Goal: Task Accomplishment & Management: Manage account settings

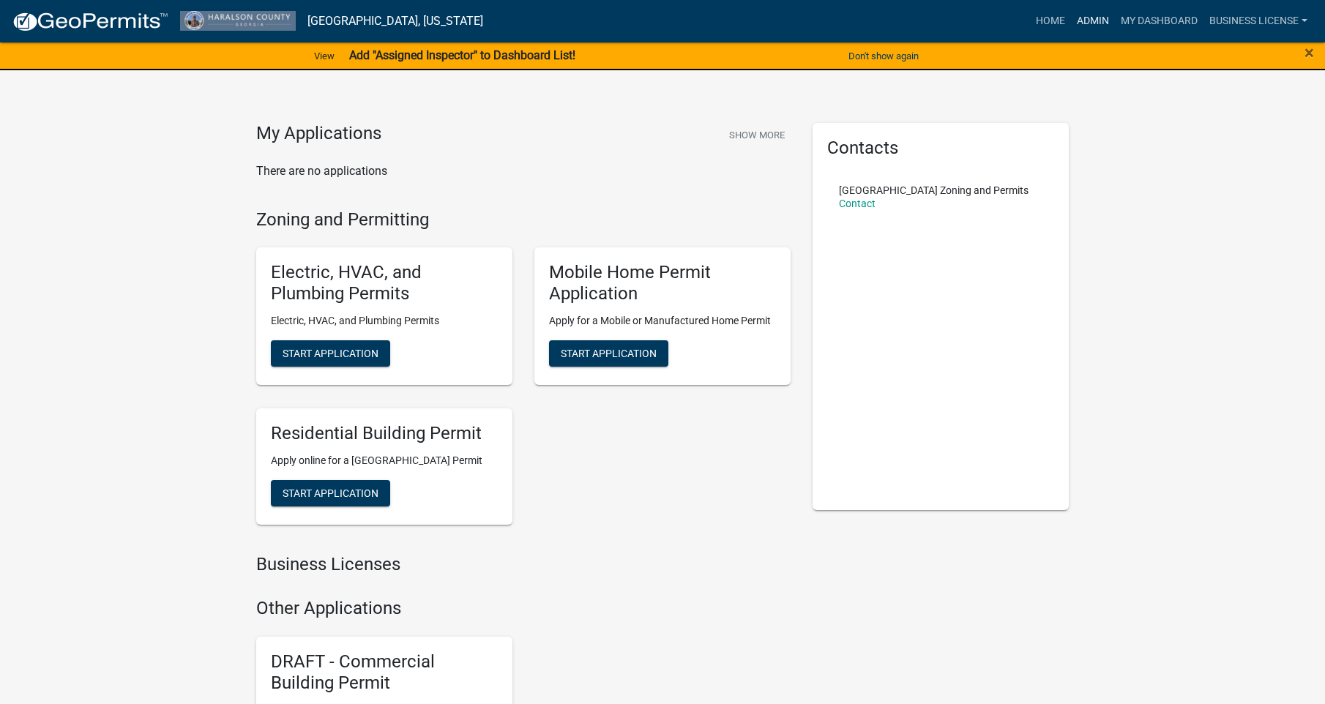
click at [1092, 23] on link "Admin" at bounding box center [1093, 21] width 44 height 28
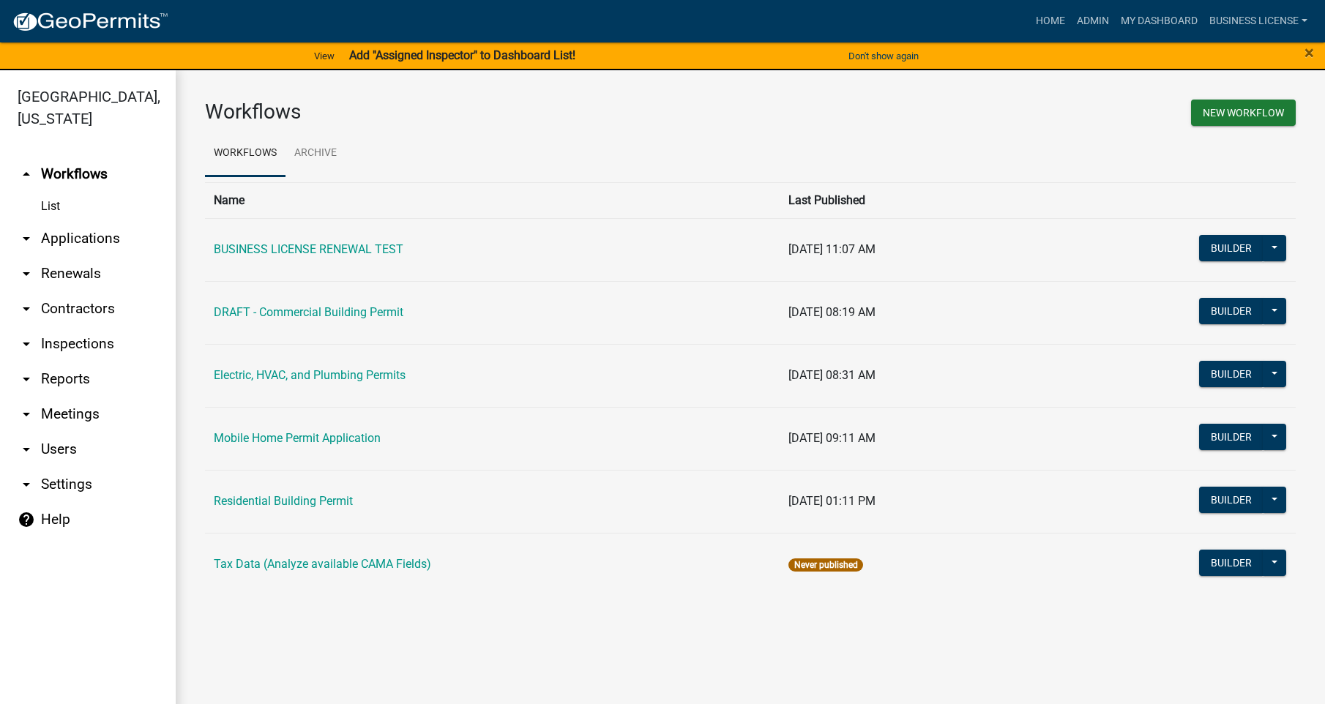
click at [50, 240] on link "arrow_drop_down Applications" at bounding box center [88, 238] width 176 height 35
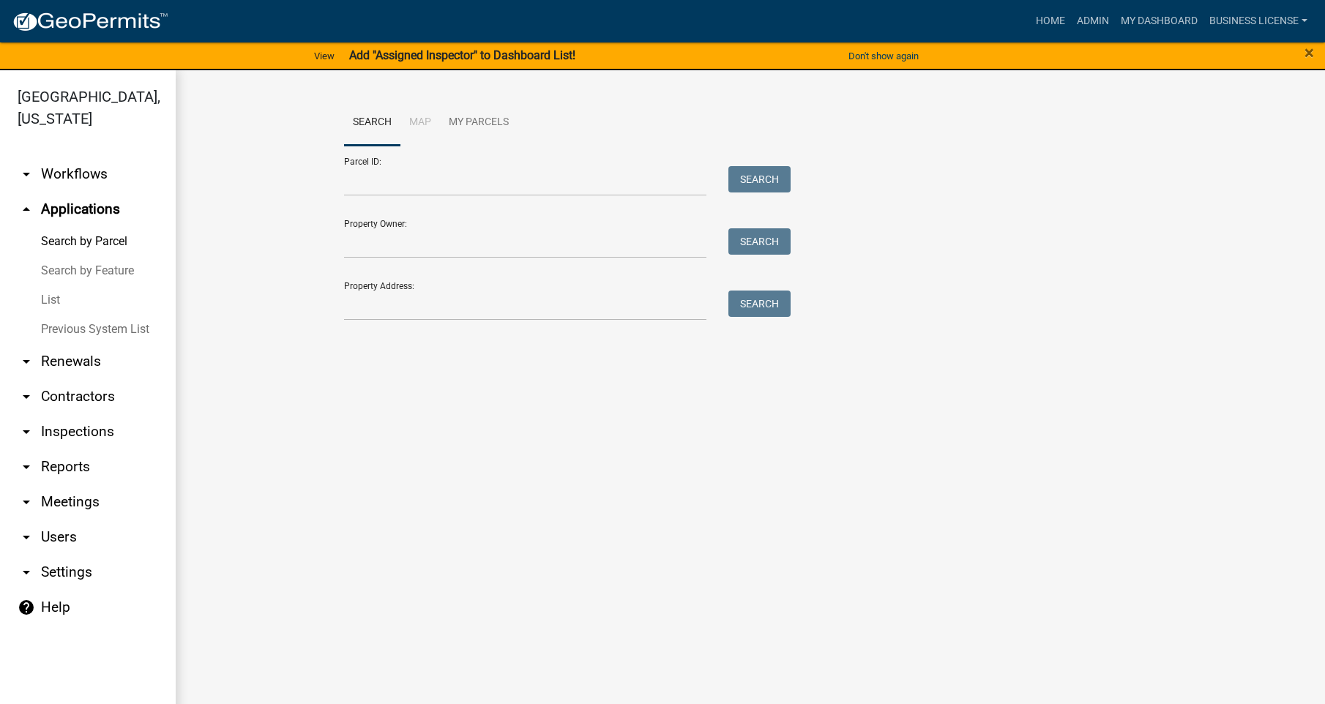
click at [50, 301] on link "List" at bounding box center [88, 300] width 176 height 29
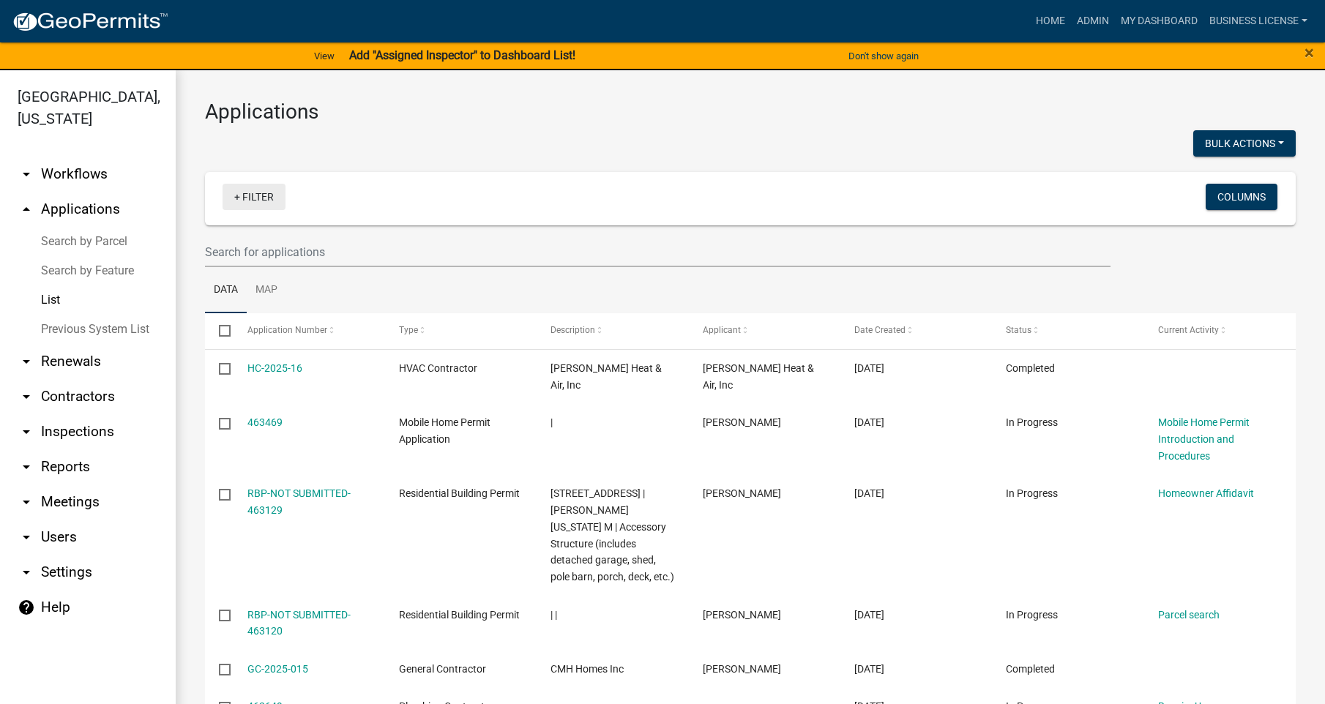
click at [250, 198] on link "+ Filter" at bounding box center [254, 197] width 63 height 26
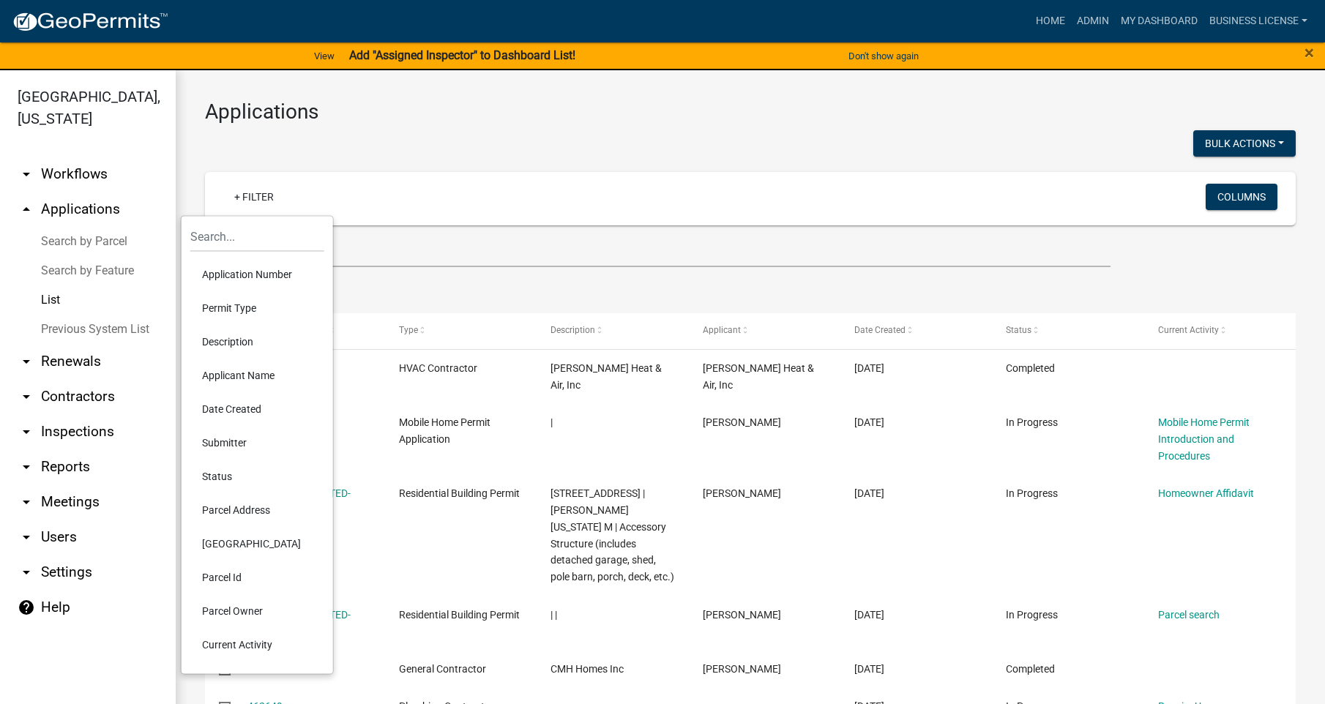
click at [247, 306] on li "Permit Type" at bounding box center [257, 308] width 134 height 34
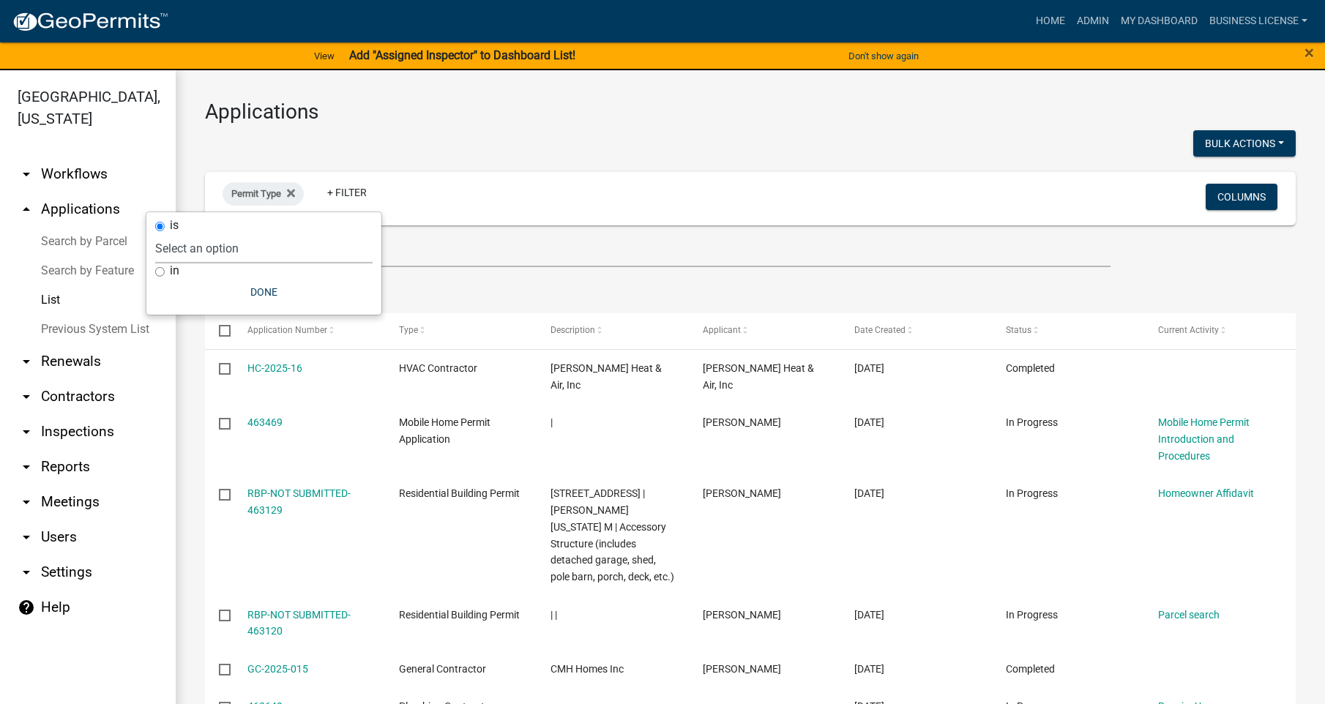
click at [188, 243] on select "Select an option BUSINESS LICENSE RENEWAL TEST DRAFT - Commercial Building Perm…" at bounding box center [263, 249] width 217 height 30
select select "cbb3aafd-42de-45b5-a5d6-bf73e76270b9"
click at [217, 234] on select "Select an option BUSINESS LICENSE RENEWAL TEST DRAFT - Commercial Building Perm…" at bounding box center [263, 249] width 217 height 30
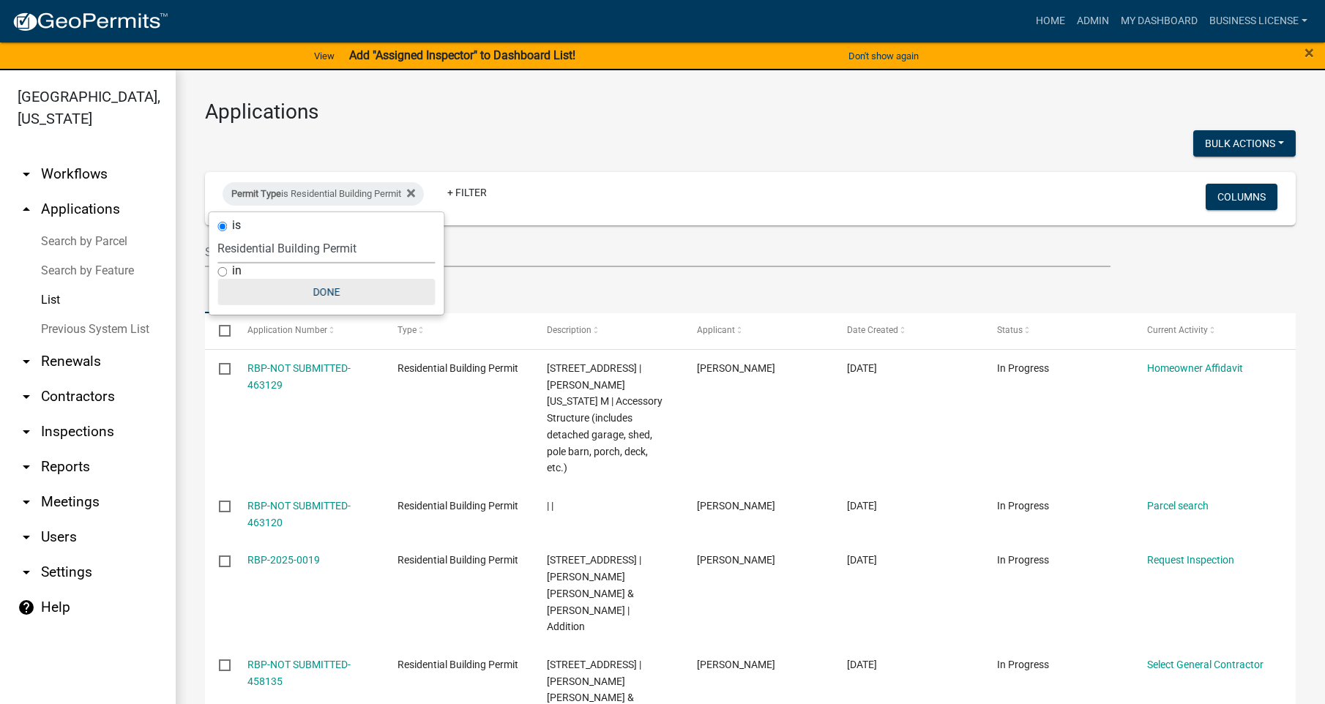
click at [331, 291] on button "Done" at bounding box center [325, 292] width 217 height 26
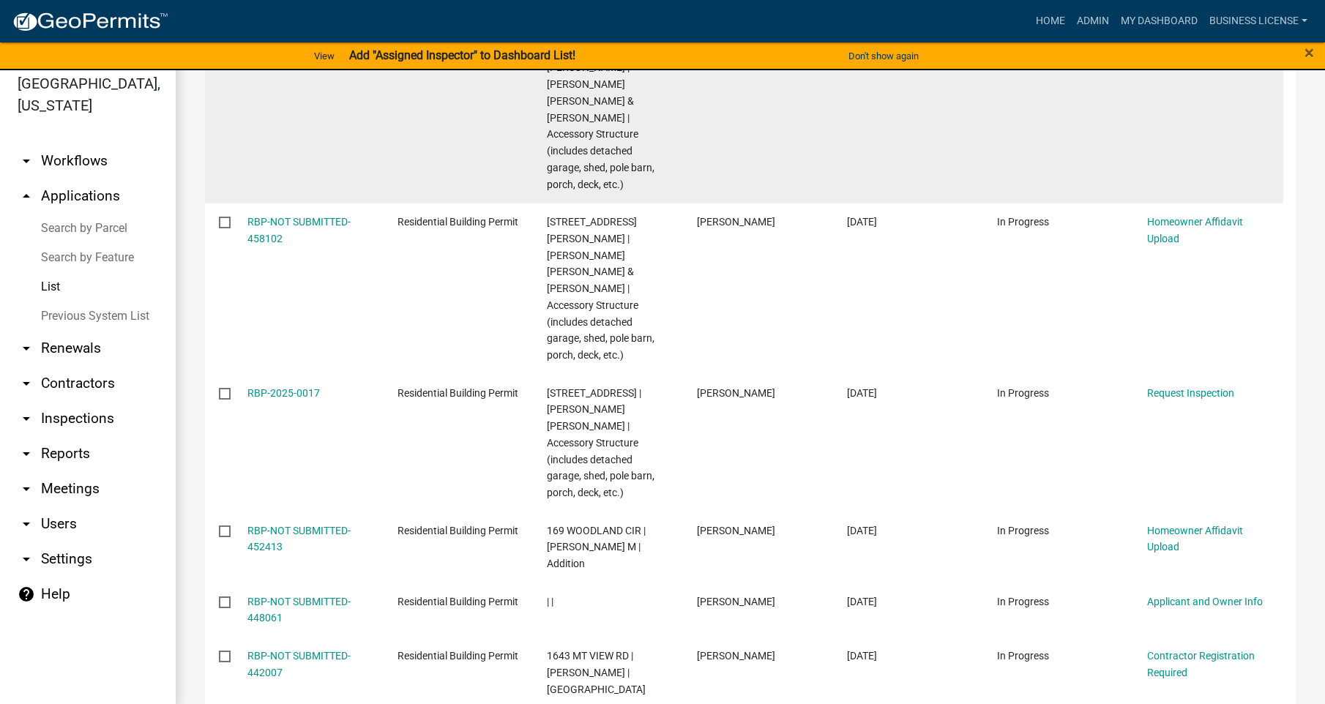
scroll to position [18, 0]
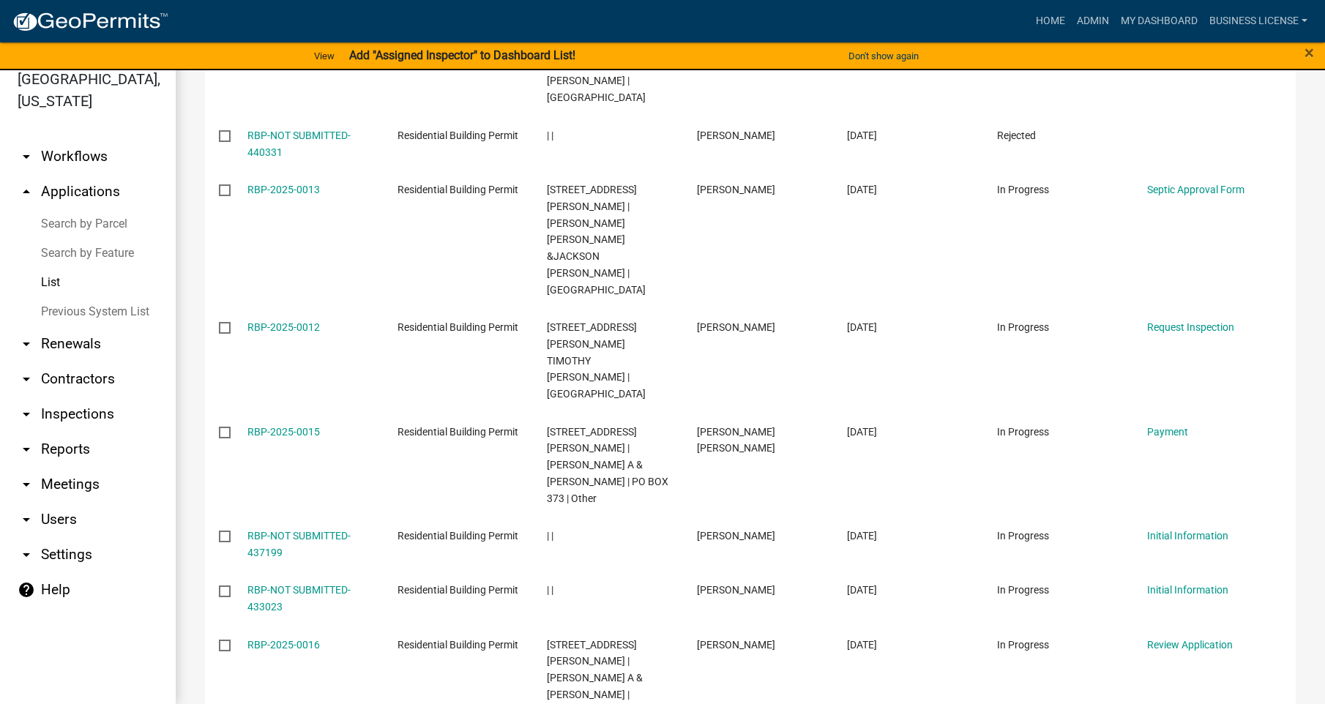
scroll to position [272, 0]
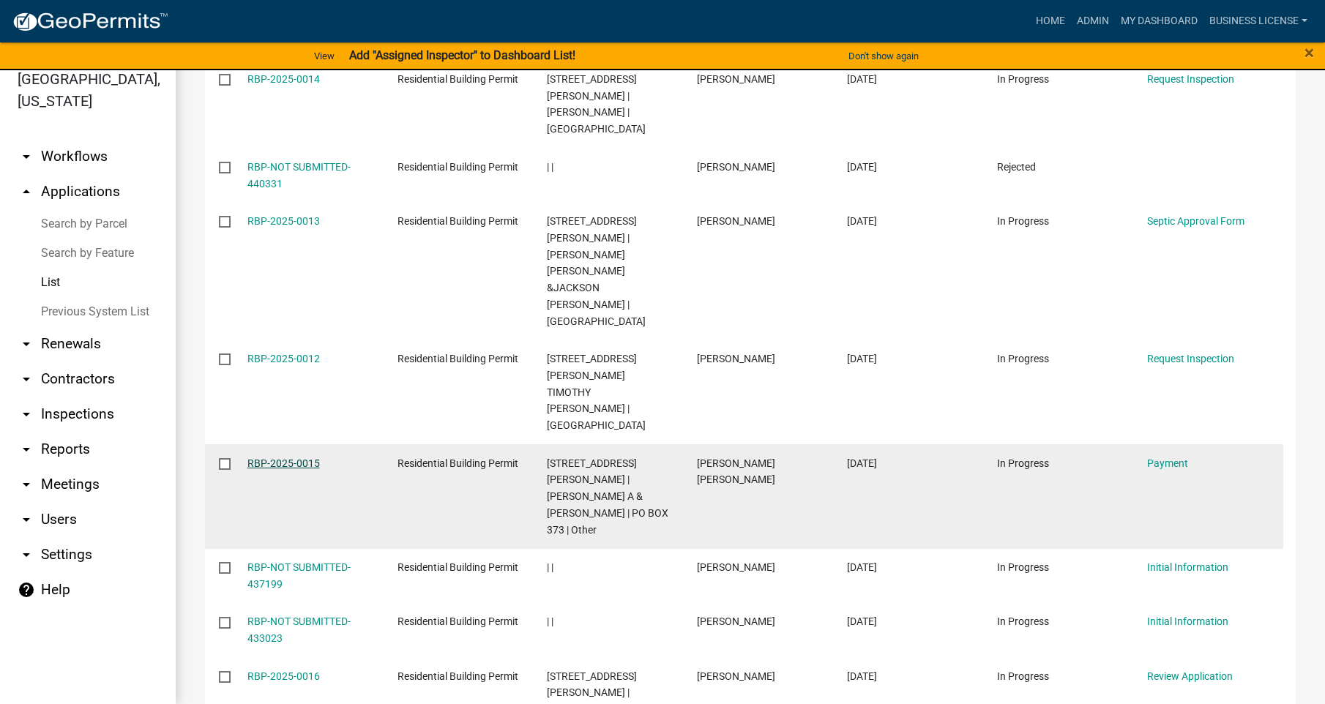
click at [281, 458] on link "RBP-2025-0015" at bounding box center [283, 464] width 72 height 12
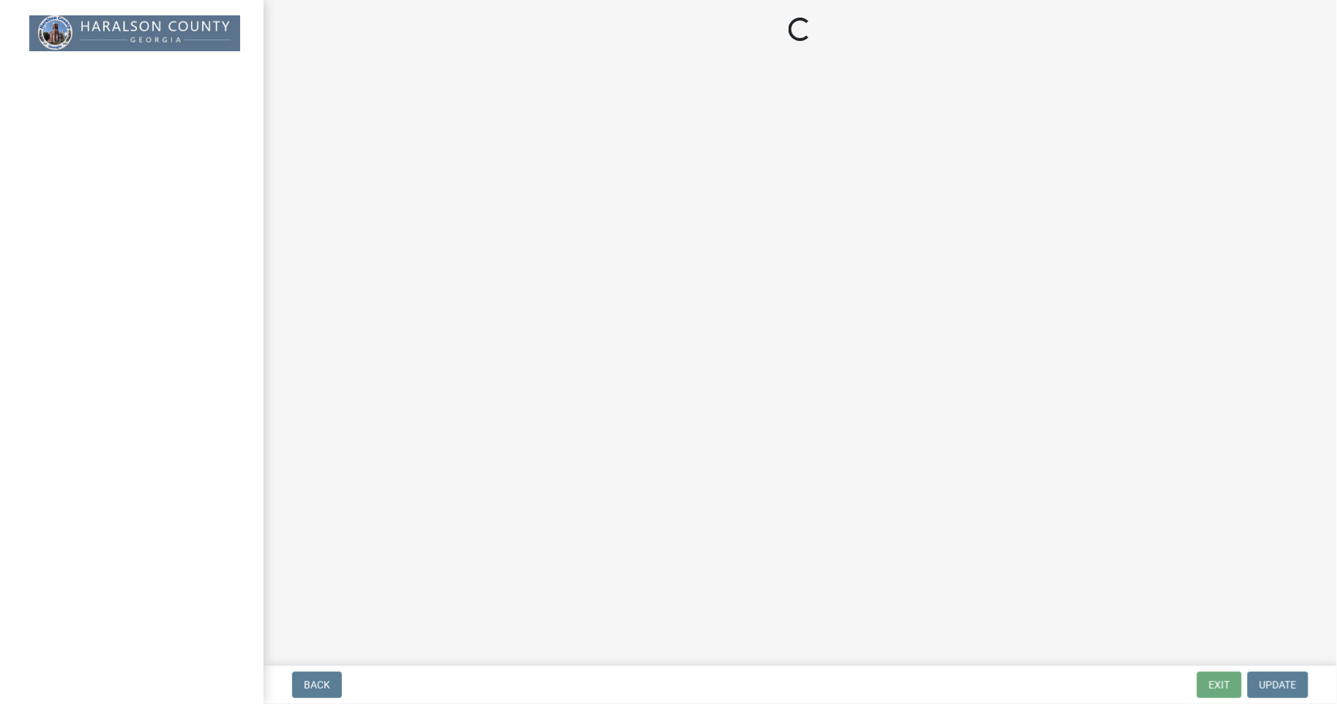
select select "3: 3"
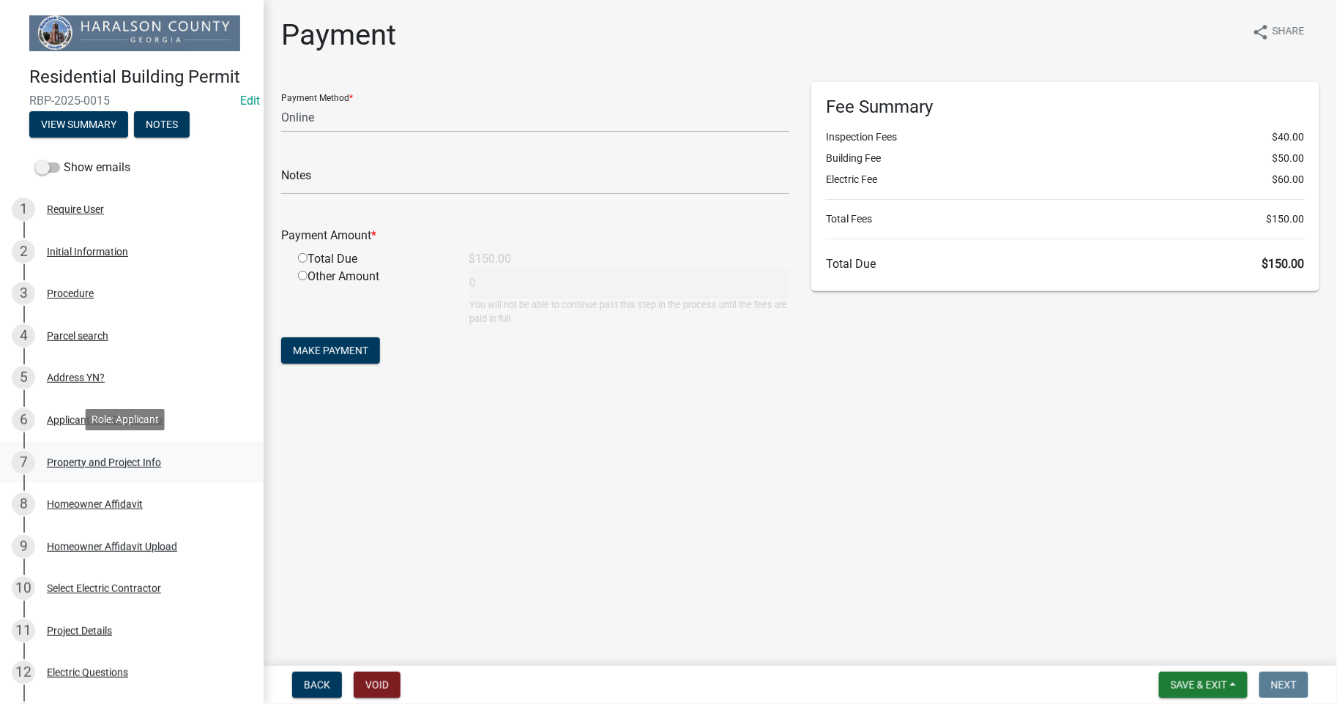
click at [72, 459] on div "Property and Project Info" at bounding box center [104, 463] width 114 height 10
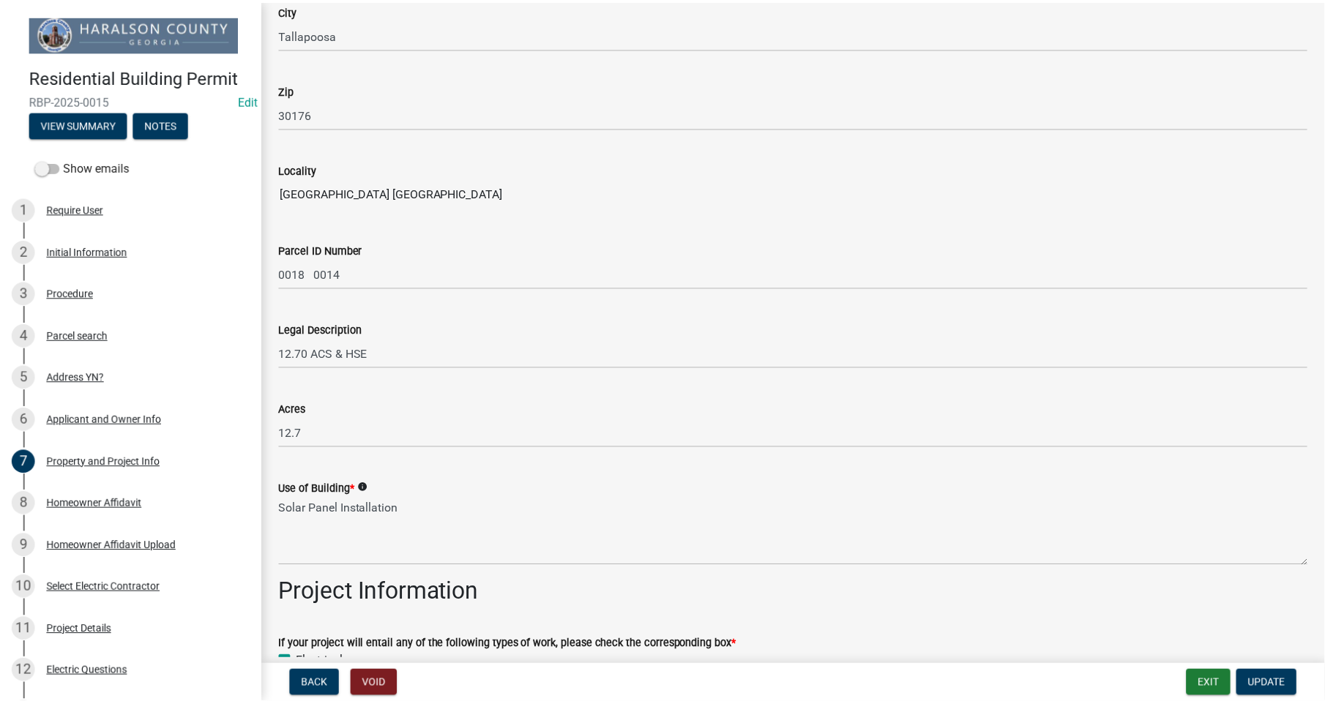
scroll to position [433, 0]
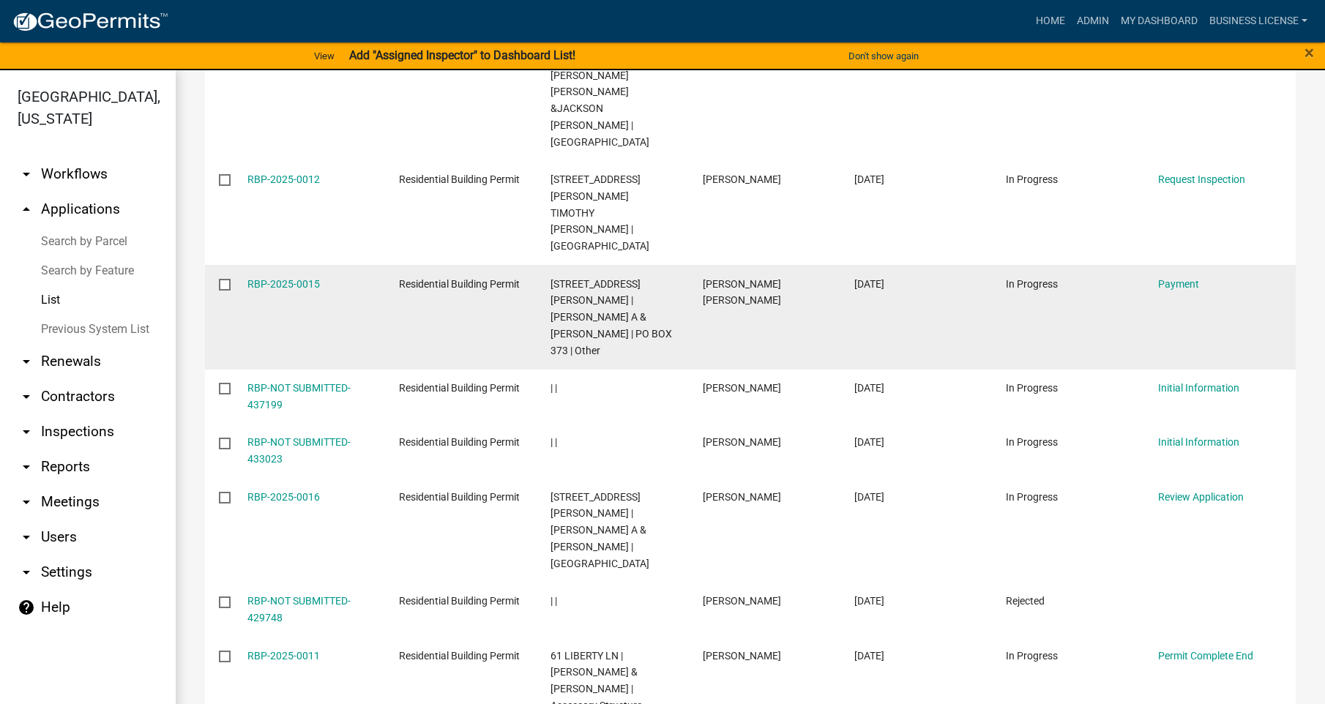
scroll to position [488, 0]
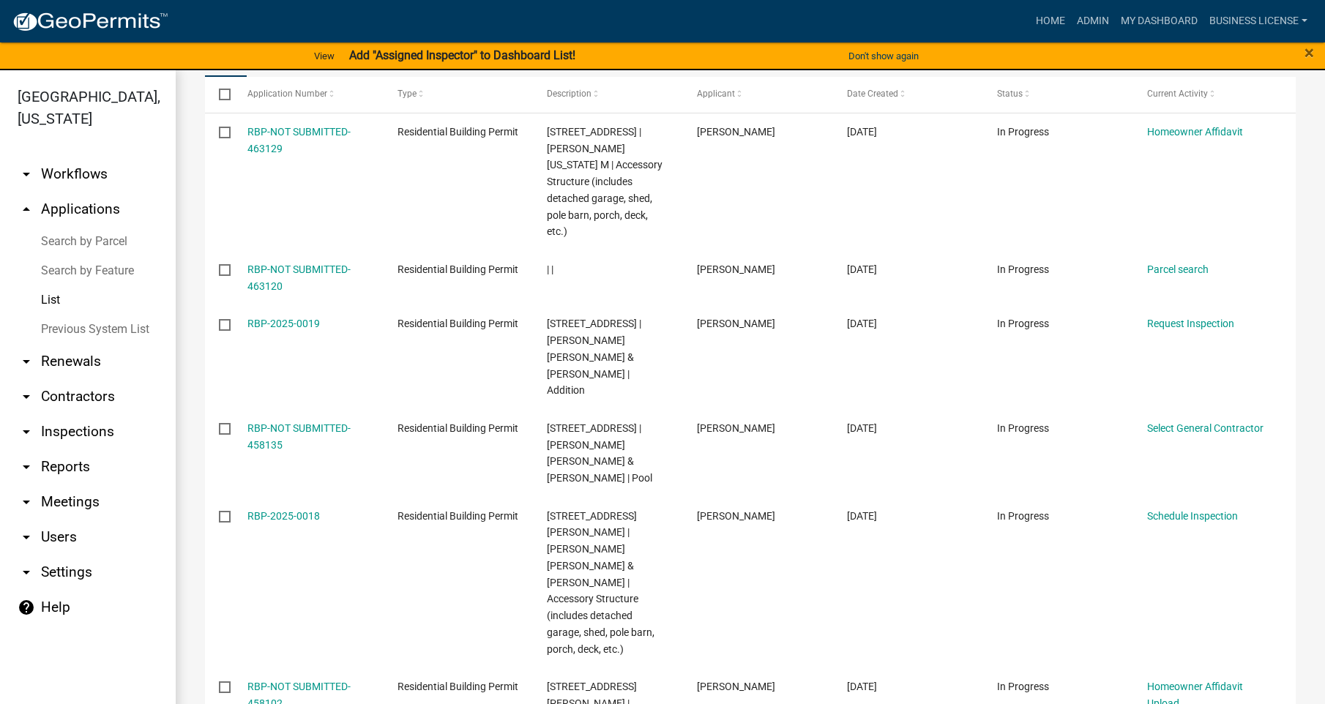
scroll to position [688, 0]
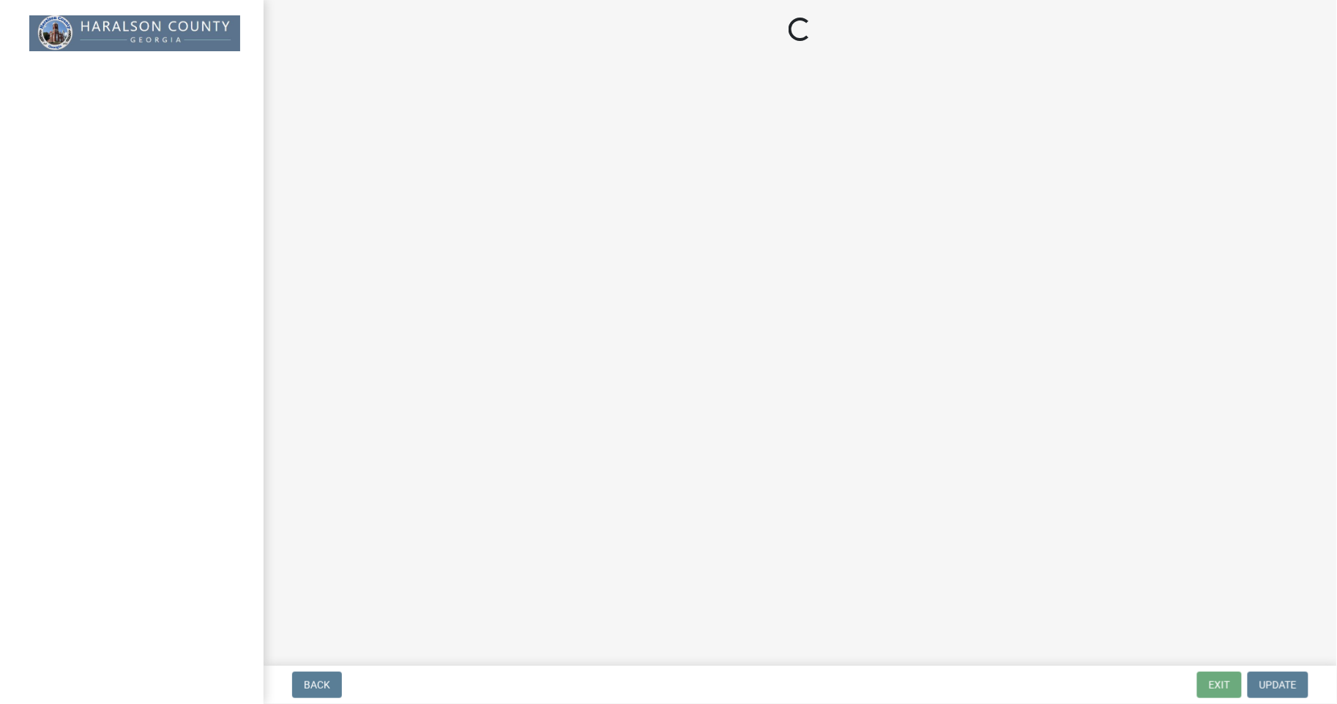
select select "3: 3"
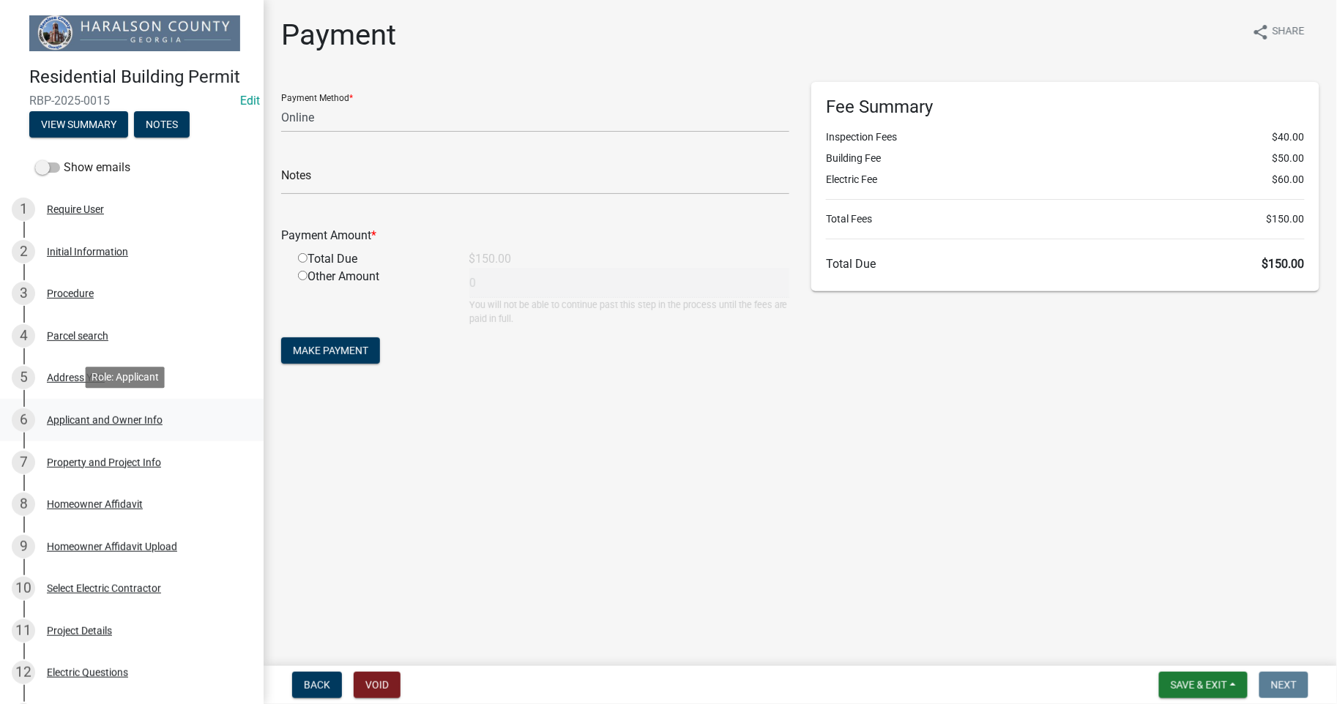
click at [92, 427] on div "6 Applicant and Owner Info" at bounding box center [126, 420] width 228 height 23
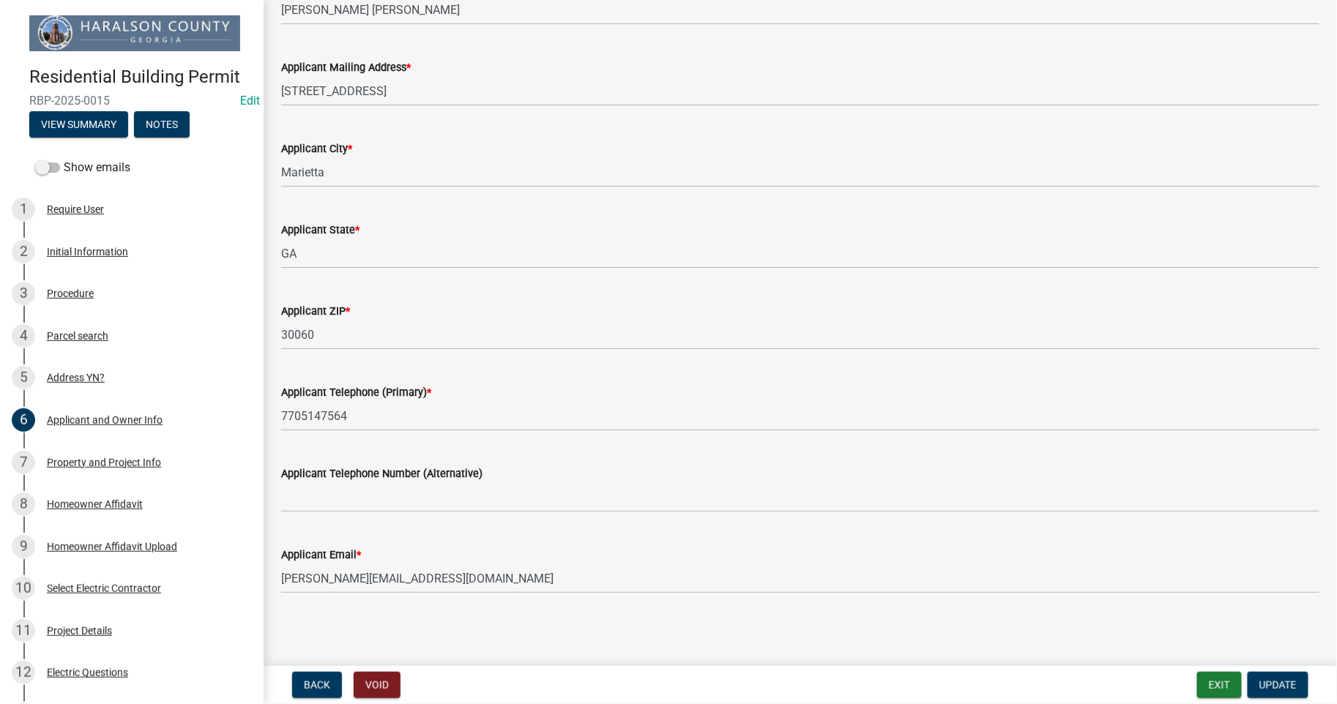
scroll to position [964, 0]
click at [144, 459] on div "Property and Project Info" at bounding box center [104, 463] width 114 height 10
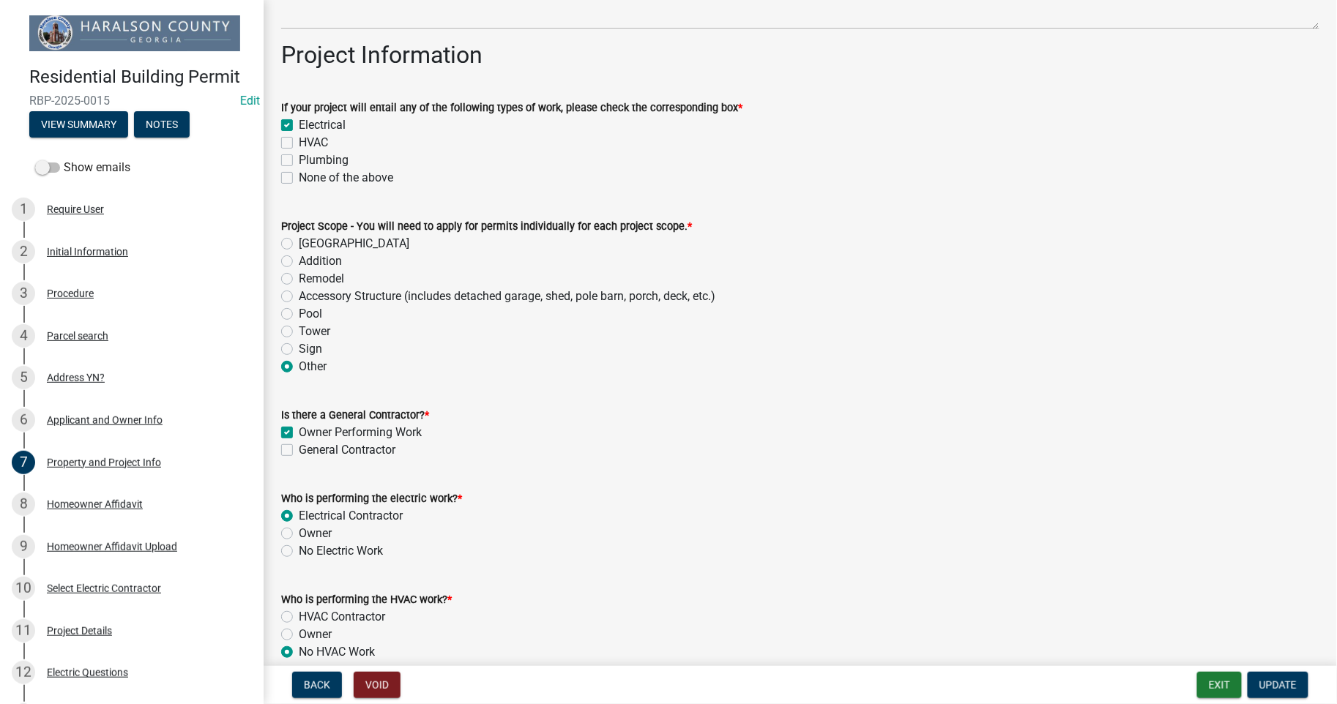
scroll to position [931, 0]
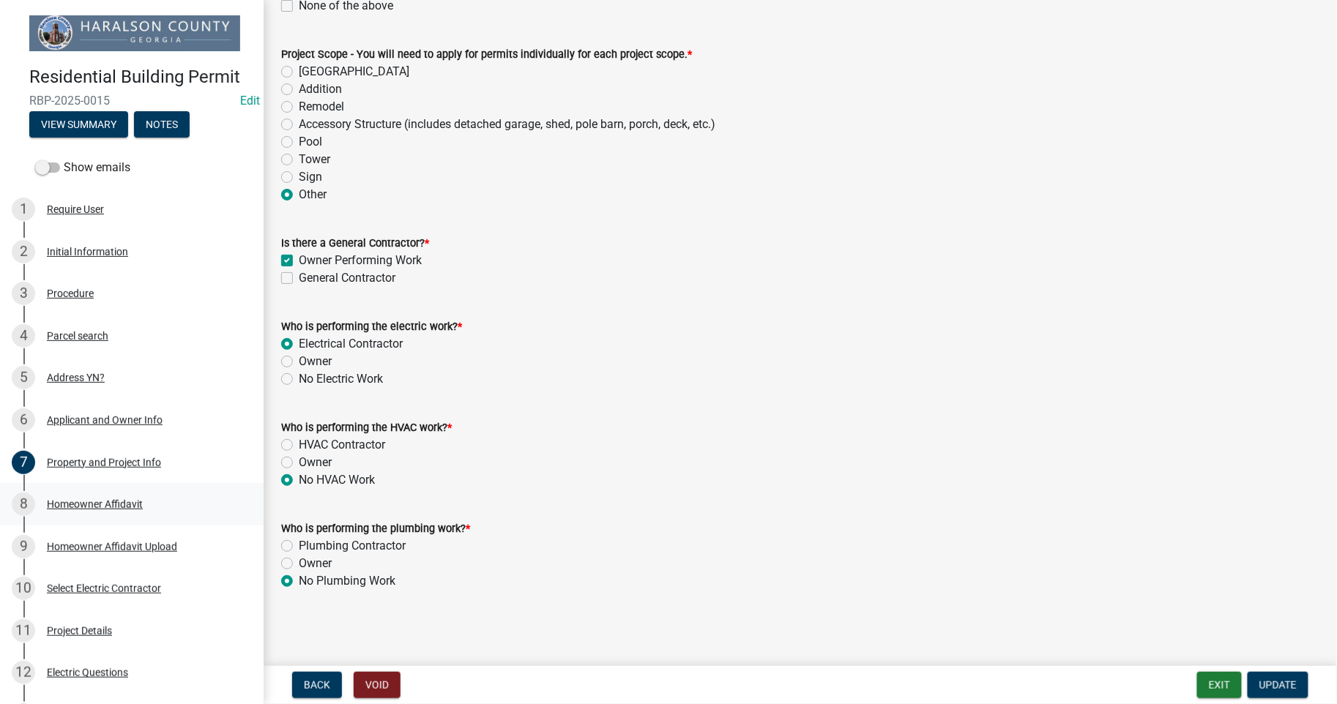
click at [105, 499] on div "Homeowner Affidavit" at bounding box center [95, 504] width 96 height 10
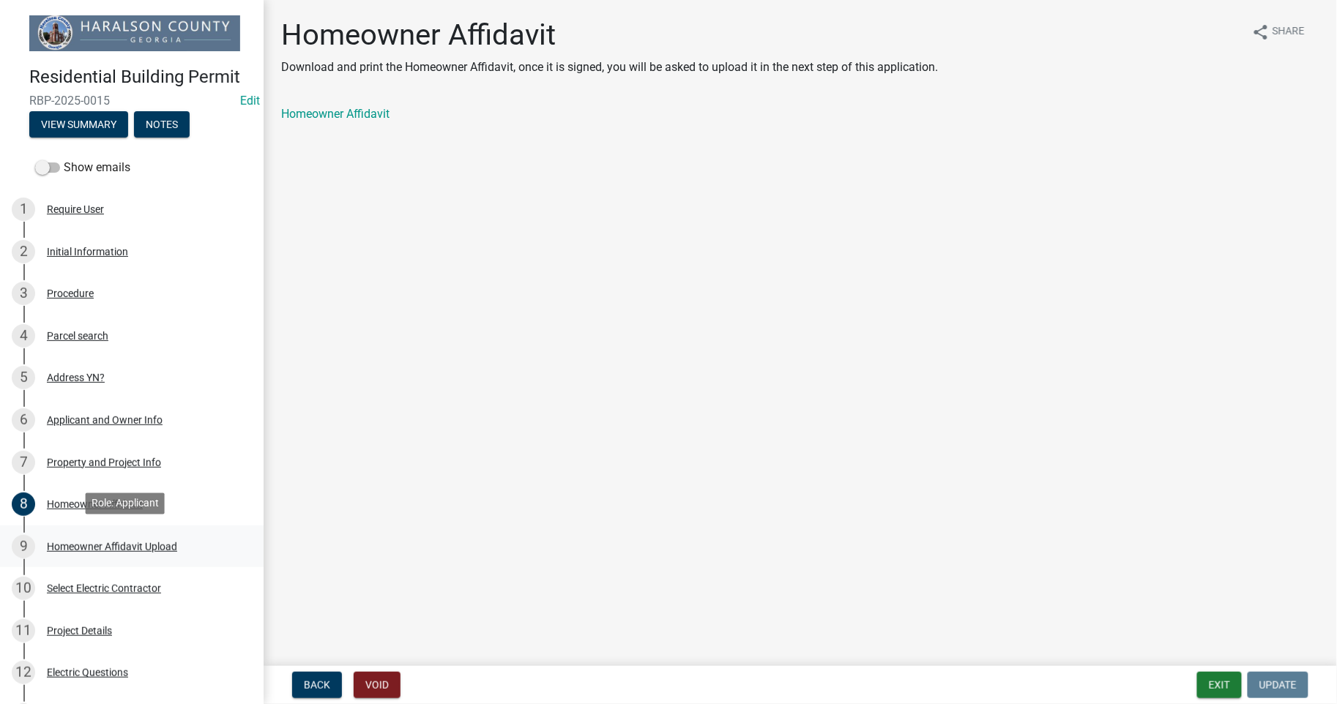
click at [119, 546] on div "Homeowner Affidavit Upload" at bounding box center [112, 547] width 130 height 10
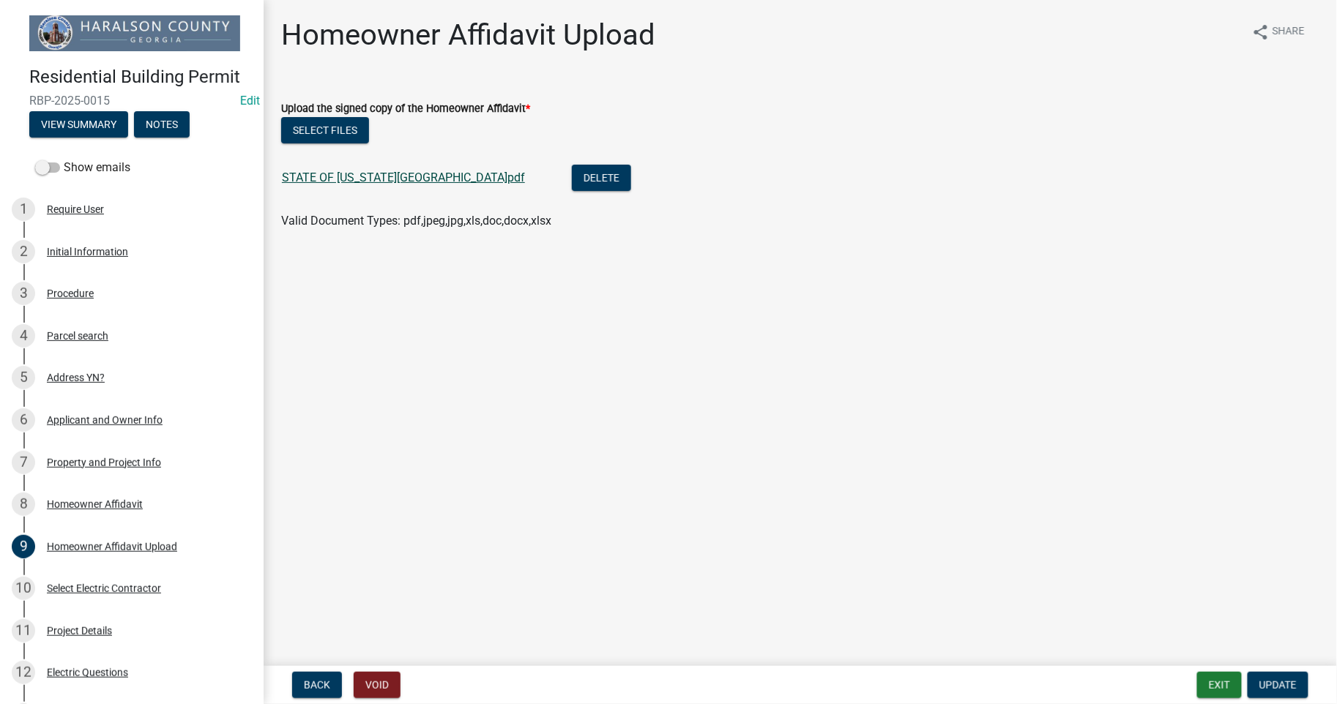
click at [349, 182] on link "STATE OF [US_STATE][GEOGRAPHIC_DATA]pdf" at bounding box center [403, 178] width 243 height 14
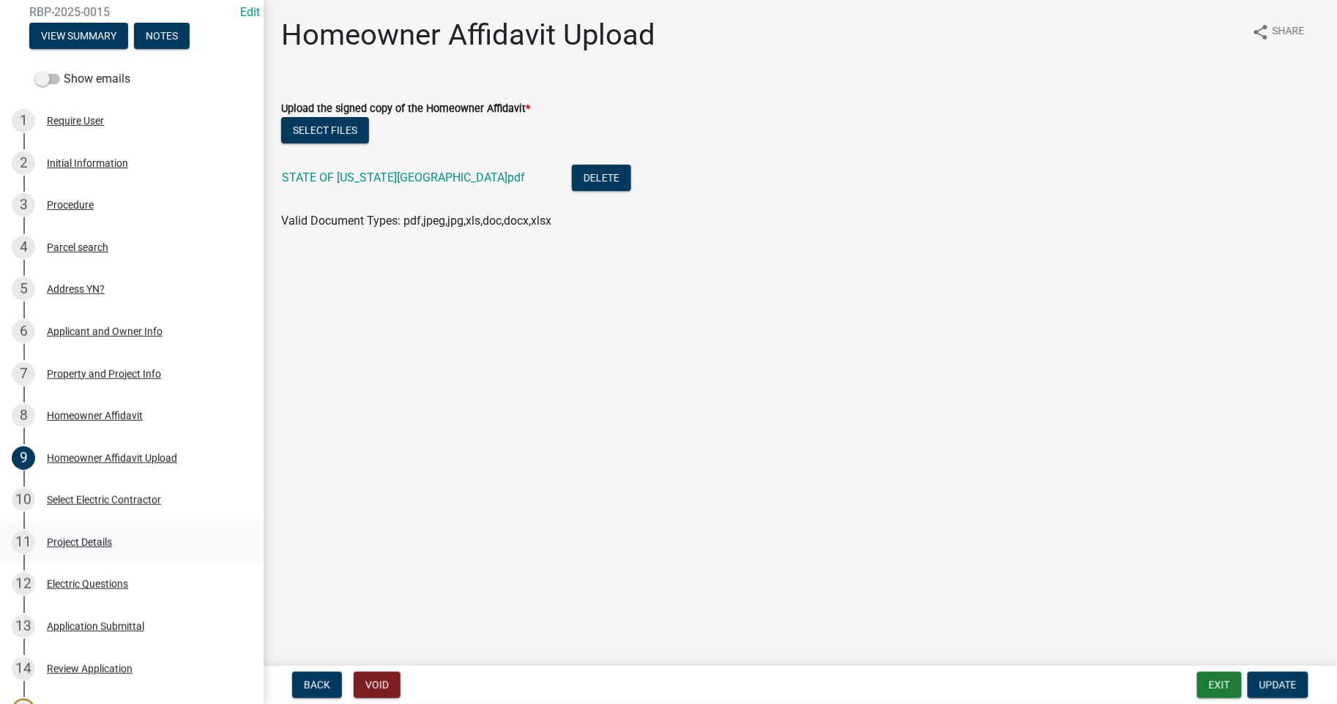
scroll to position [325, 0]
